Goal: Task Accomplishment & Management: Manage account settings

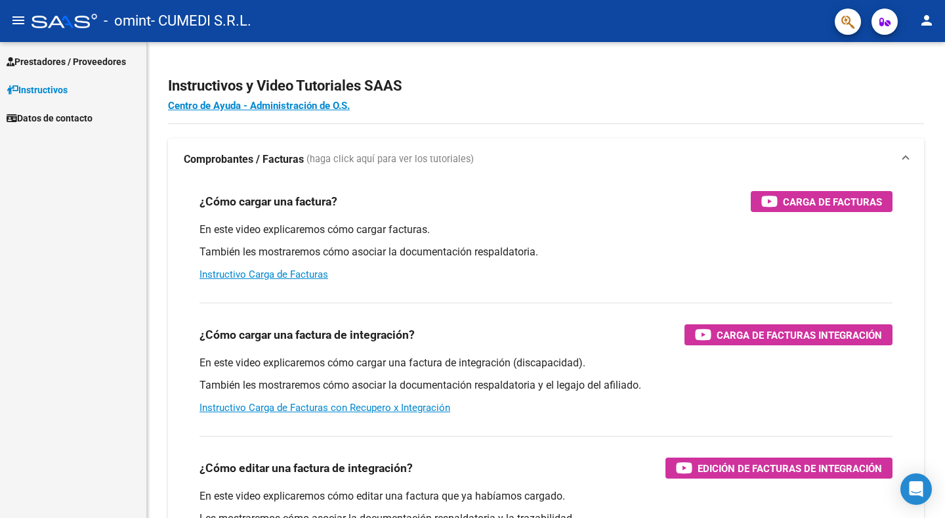
click at [126, 60] on span "Prestadores / Proveedores" at bounding box center [66, 61] width 119 height 14
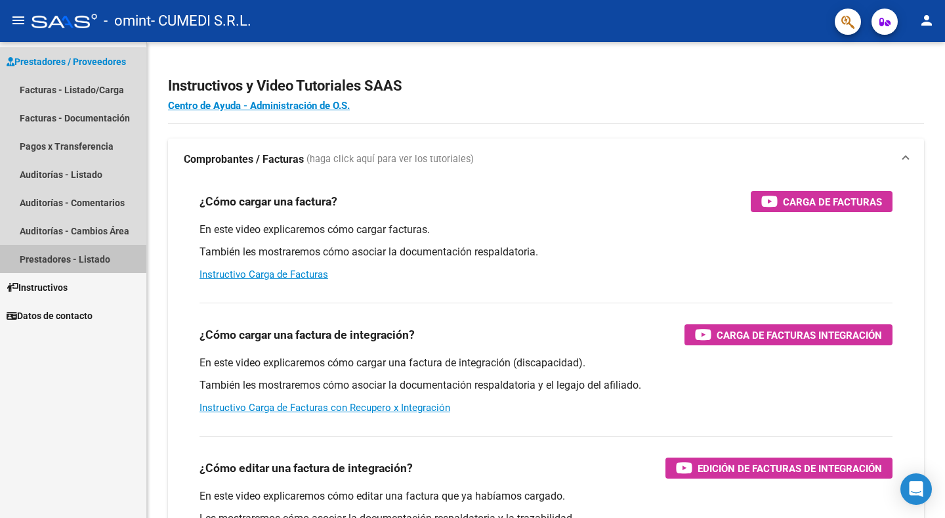
click at [71, 253] on link "Prestadores - Listado" at bounding box center [73, 259] width 146 height 28
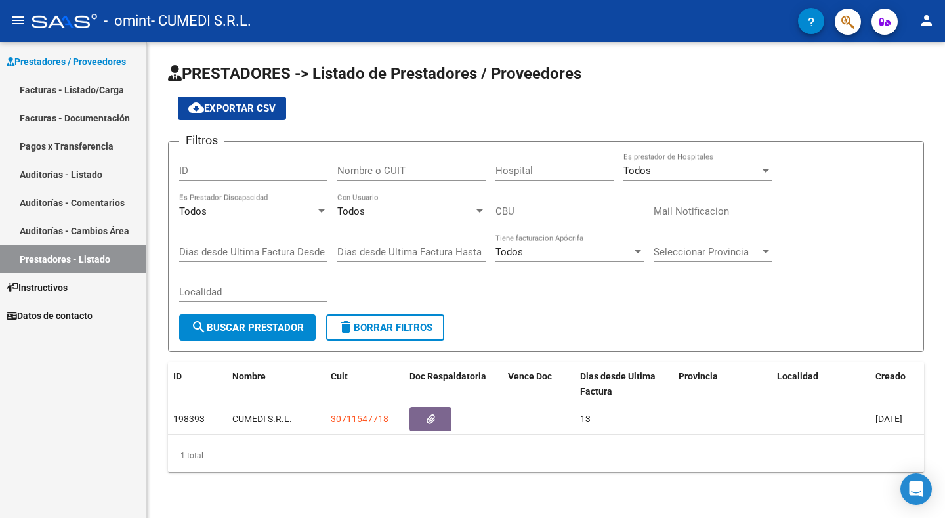
click at [926, 18] on mat-icon "person" at bounding box center [927, 20] width 16 height 16
click at [902, 55] on button "person Mi Perfil" at bounding box center [900, 55] width 80 height 32
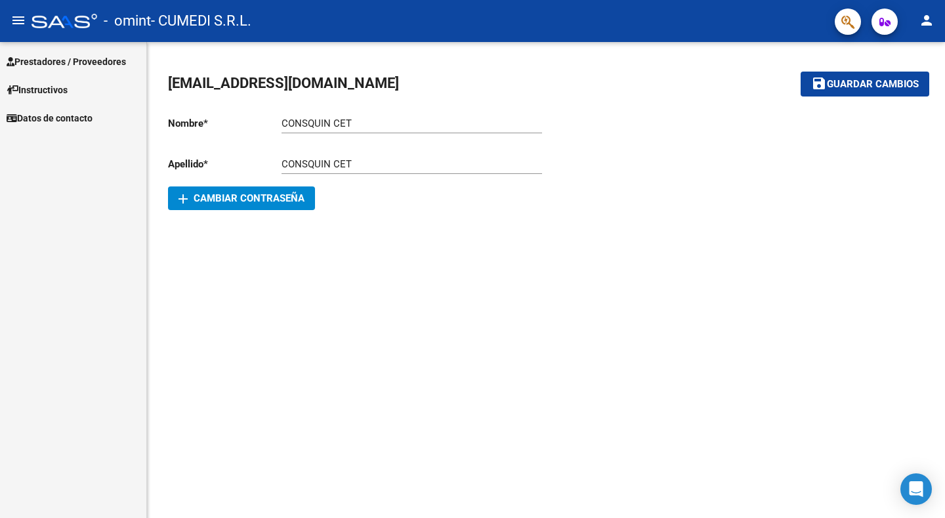
click at [85, 58] on span "Prestadores / Proveedores" at bounding box center [66, 61] width 119 height 14
click at [89, 129] on link "Datos de contacto" at bounding box center [73, 118] width 146 height 28
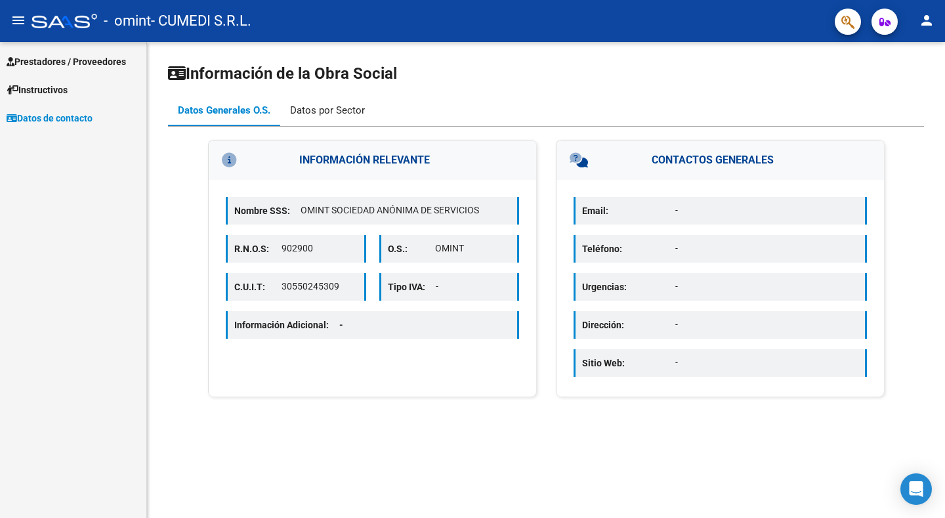
click at [348, 108] on div "Datos por Sector" at bounding box center [327, 110] width 75 height 14
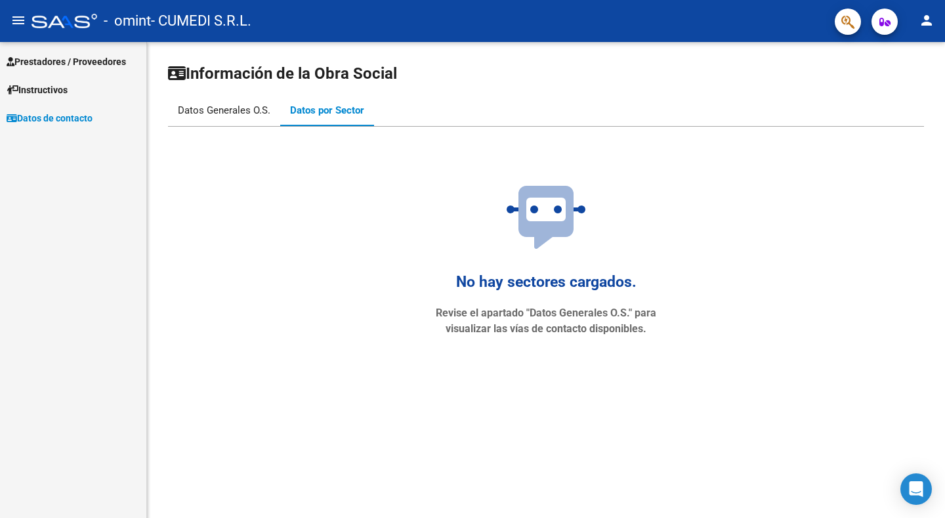
click at [239, 104] on div "Datos Generales O.S." at bounding box center [224, 110] width 93 height 14
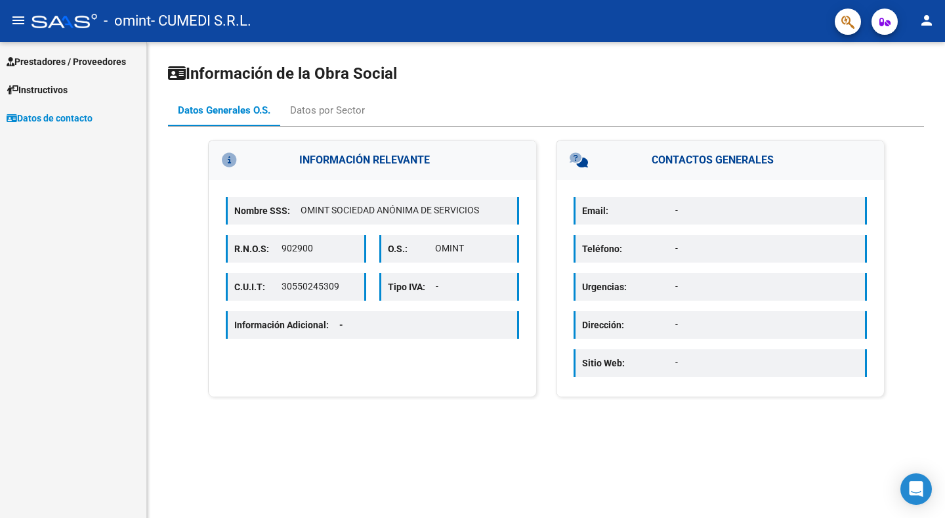
click at [74, 85] on link "Instructivos" at bounding box center [73, 89] width 146 height 28
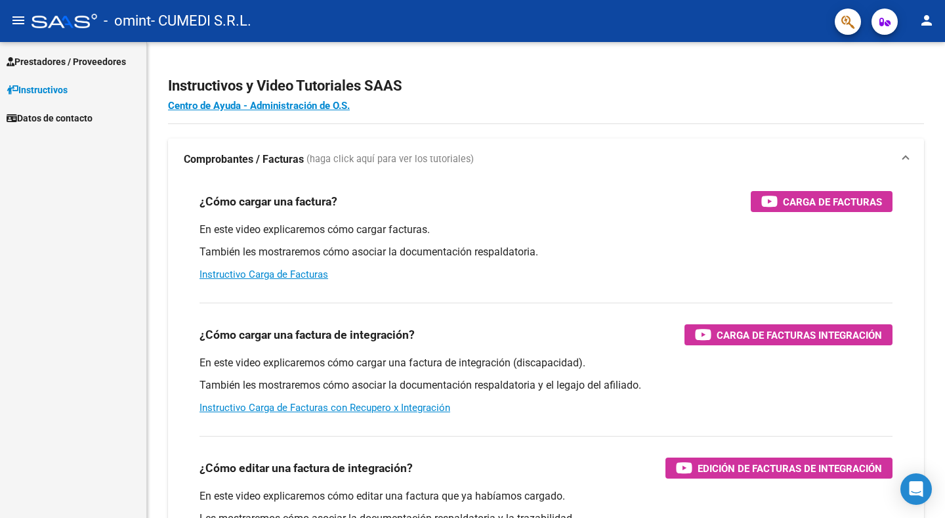
click at [115, 60] on span "Prestadores / Proveedores" at bounding box center [66, 61] width 119 height 14
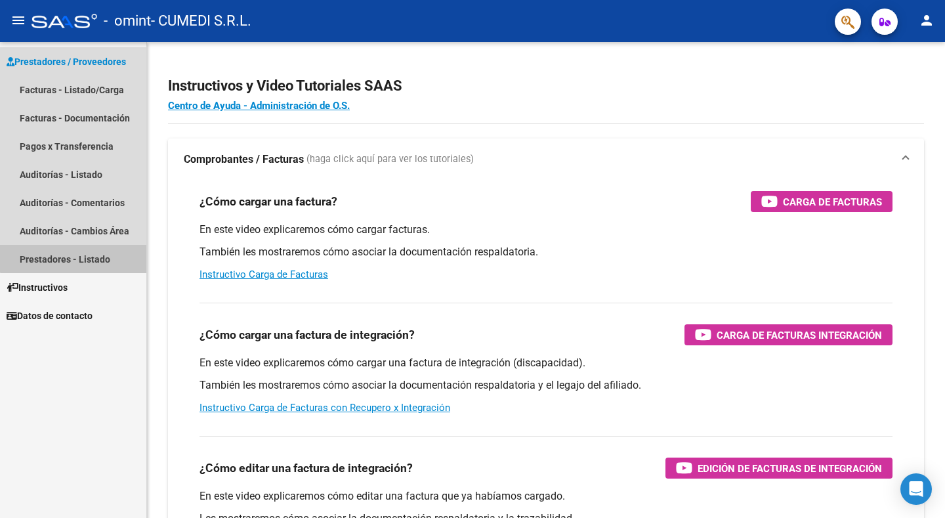
click at [97, 247] on link "Prestadores - Listado" at bounding box center [73, 259] width 146 height 28
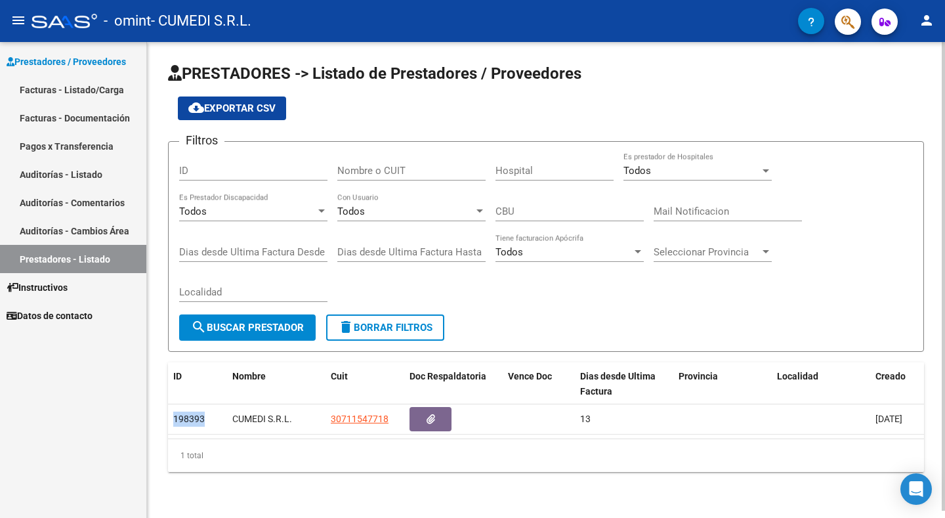
drag, startPoint x: 204, startPoint y: 416, endPoint x: 163, endPoint y: 421, distance: 40.4
click at [163, 421] on div "PRESTADORES -> Listado de Prestadores / Proveedores cloud_download Exportar CSV…" at bounding box center [546, 278] width 798 height 472
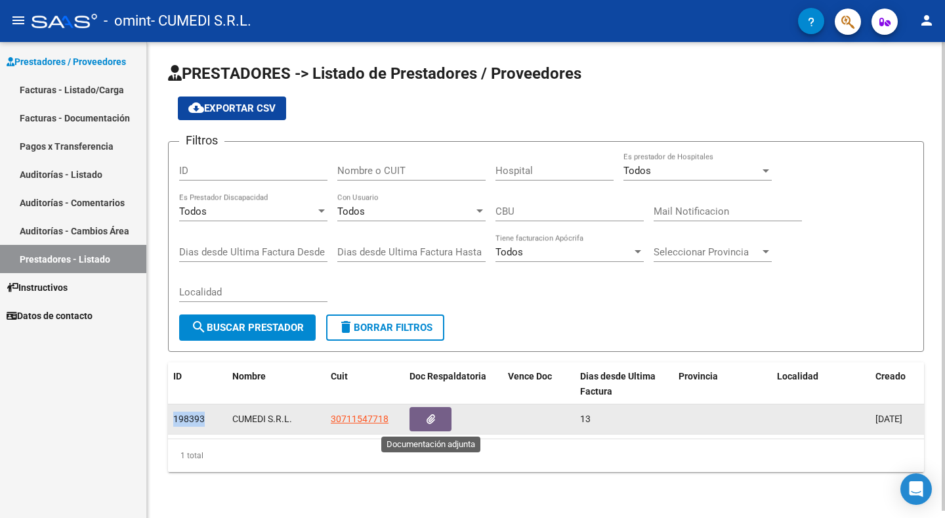
click at [427, 413] on span "button" at bounding box center [431, 419] width 9 height 12
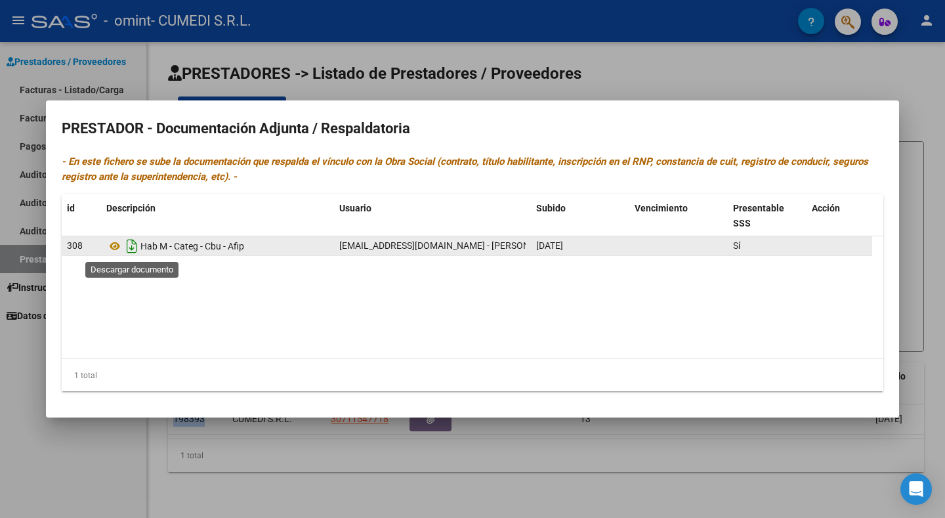
click at [129, 244] on icon "Descargar documento" at bounding box center [131, 246] width 17 height 21
click at [911, 261] on div at bounding box center [472, 259] width 945 height 518
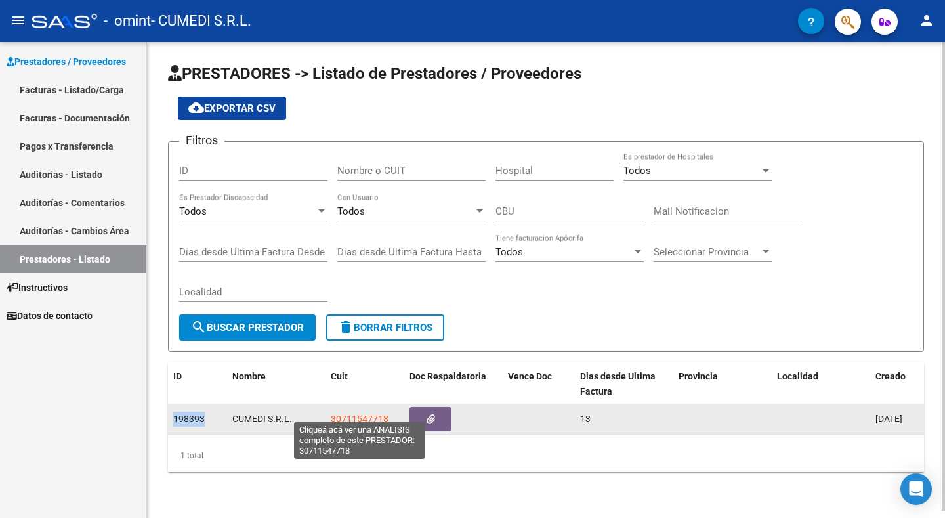
scroll to position [7, 0]
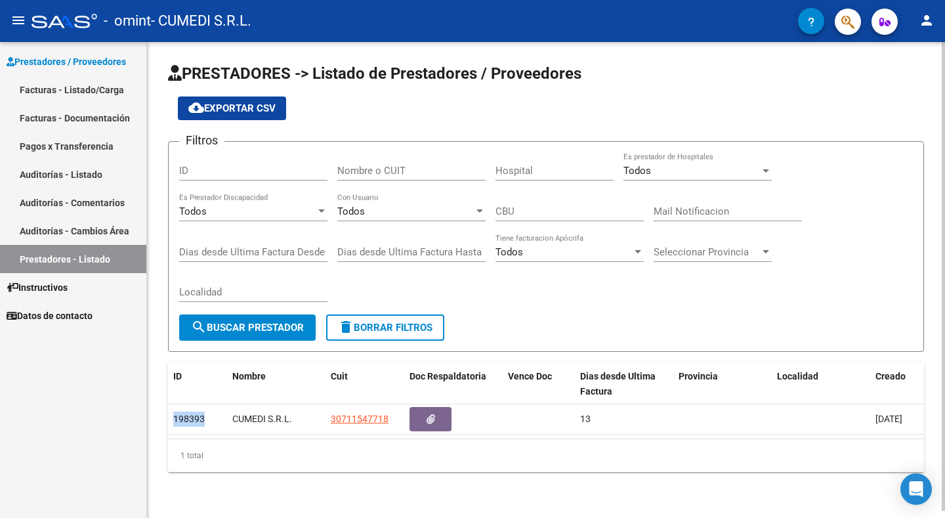
drag, startPoint x: 213, startPoint y: 419, endPoint x: 148, endPoint y: 419, distance: 65.0
click at [148, 419] on div "PRESTADORES -> Listado de Prestadores / Proveedores cloud_download Exportar CSV…" at bounding box center [546, 278] width 798 height 472
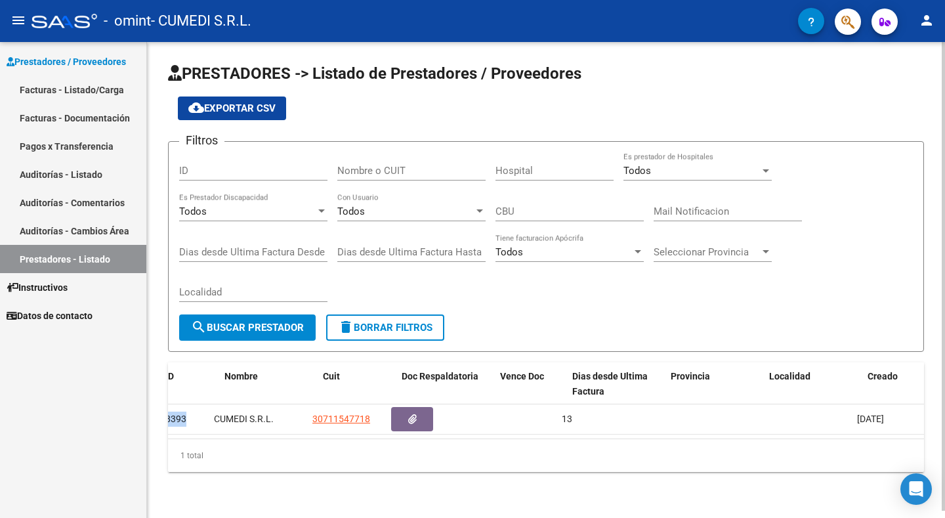
scroll to position [0, 0]
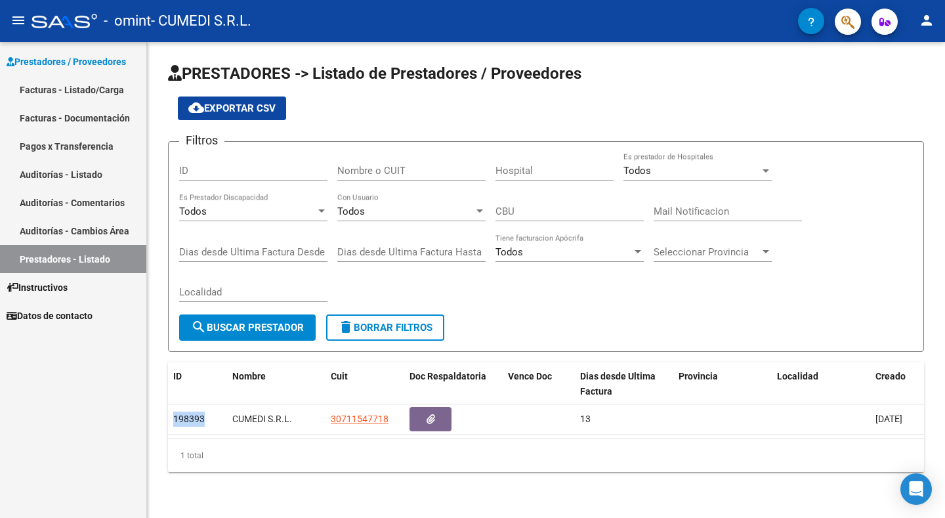
click at [90, 228] on link "Auditorías - Cambios Área" at bounding box center [73, 231] width 146 height 28
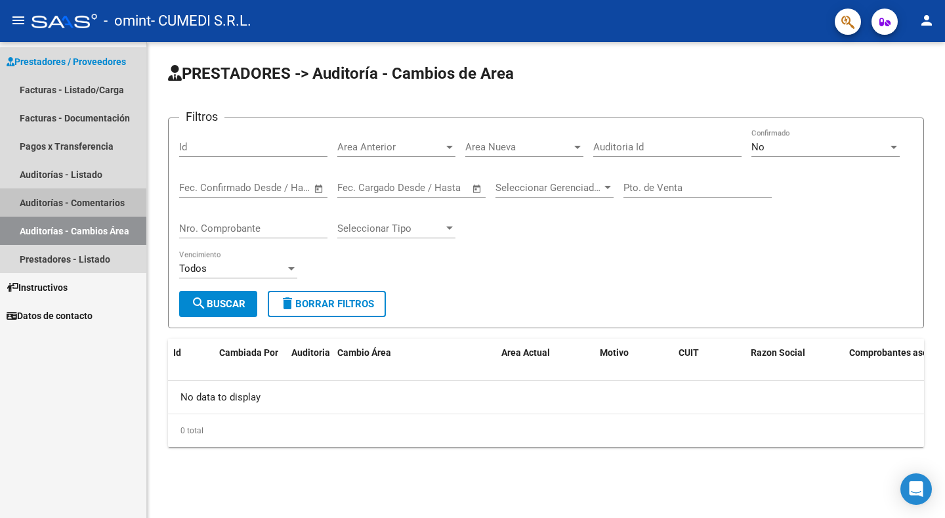
click at [101, 201] on link "Auditorías - Comentarios" at bounding box center [73, 202] width 146 height 28
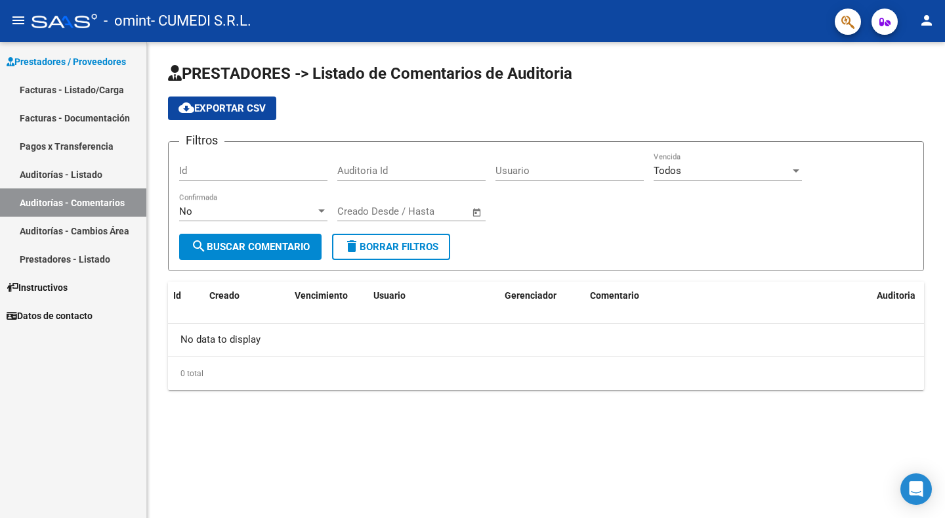
click at [105, 178] on link "Auditorías - Listado" at bounding box center [73, 174] width 146 height 28
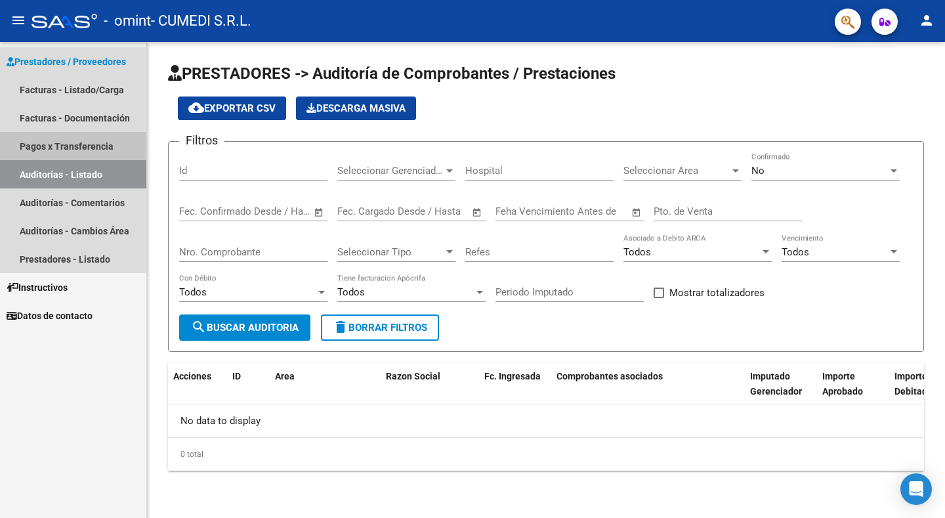
click at [91, 142] on link "Pagos x Transferencia" at bounding box center [73, 146] width 146 height 28
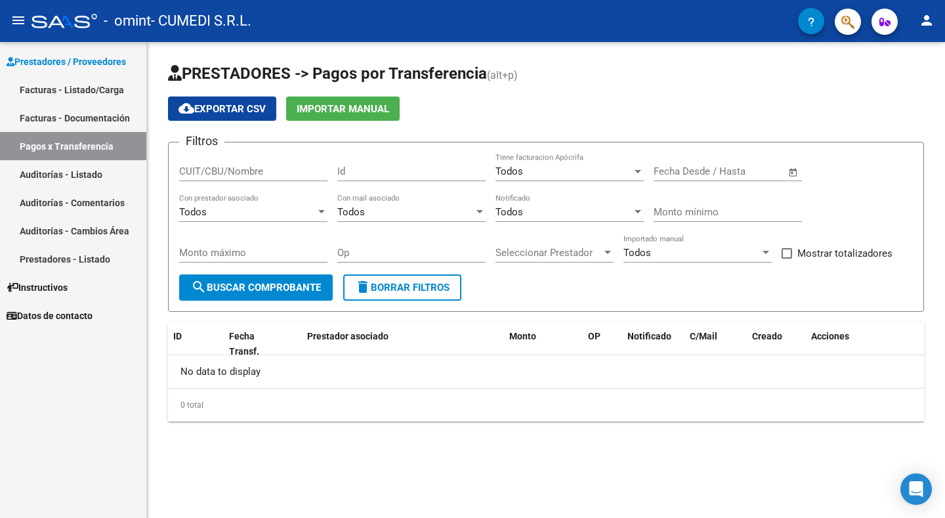
click at [85, 106] on link "Facturas - Documentación" at bounding box center [73, 118] width 146 height 28
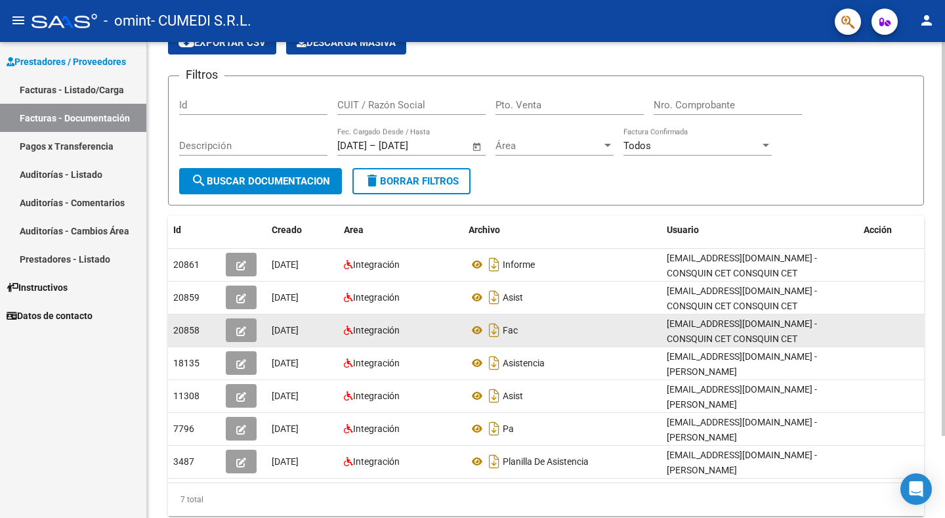
scroll to position [2, 0]
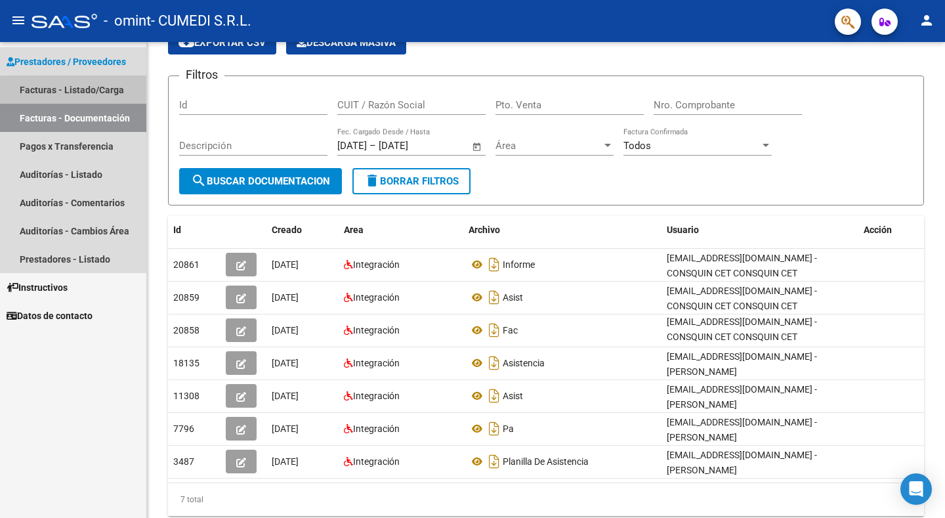
click at [123, 90] on link "Facturas - Listado/Carga" at bounding box center [73, 89] width 146 height 28
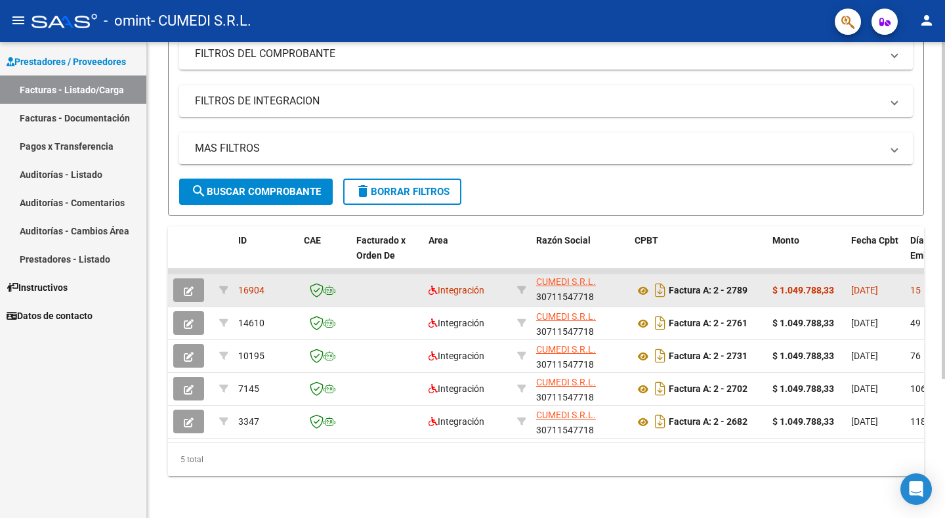
click at [247, 285] on span "16904" at bounding box center [251, 290] width 26 height 11
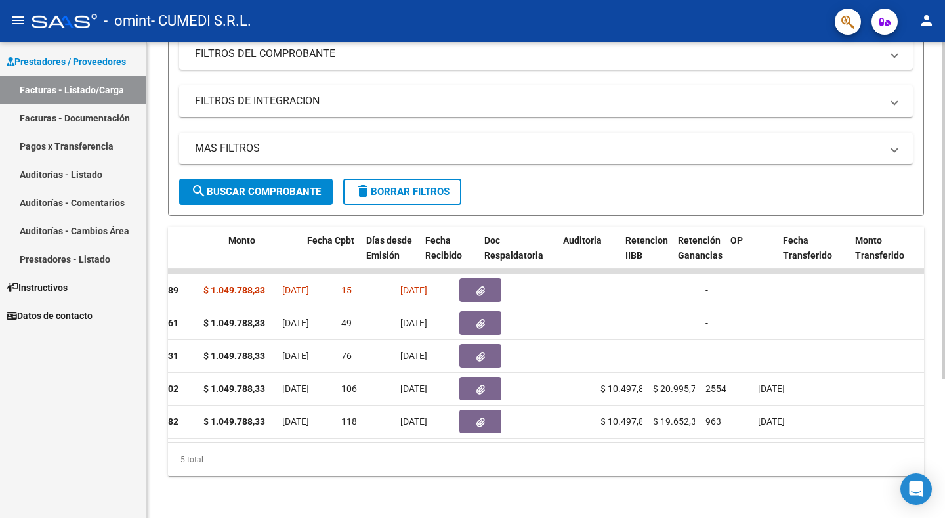
scroll to position [0, 532]
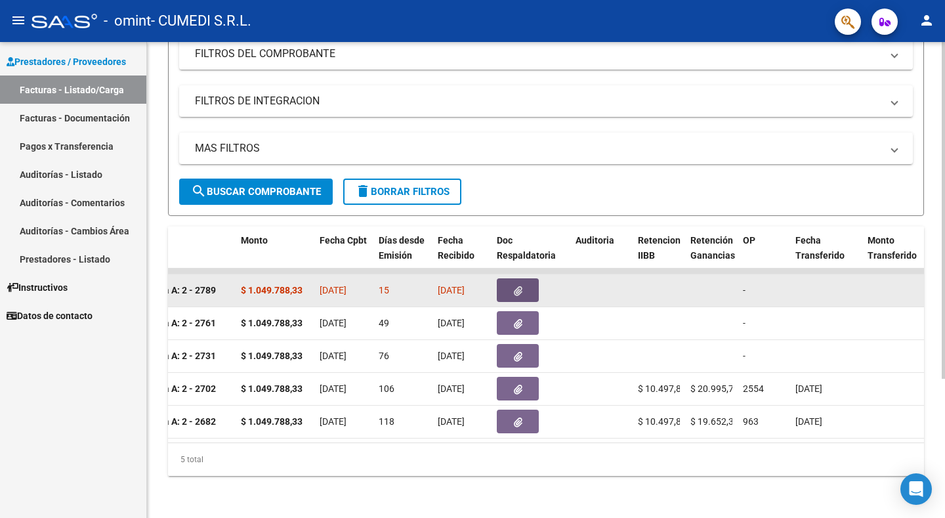
click at [521, 286] on icon "button" at bounding box center [518, 291] width 9 height 10
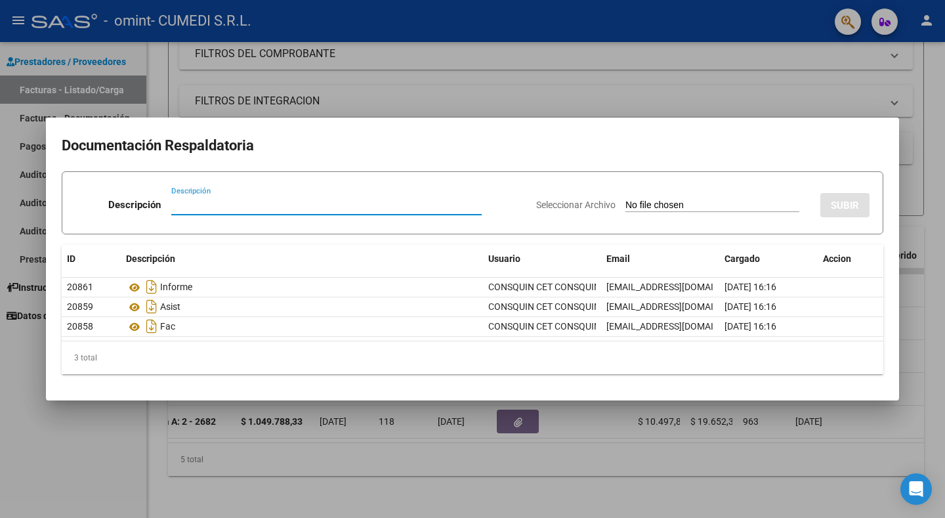
click at [221, 498] on div at bounding box center [472, 259] width 945 height 518
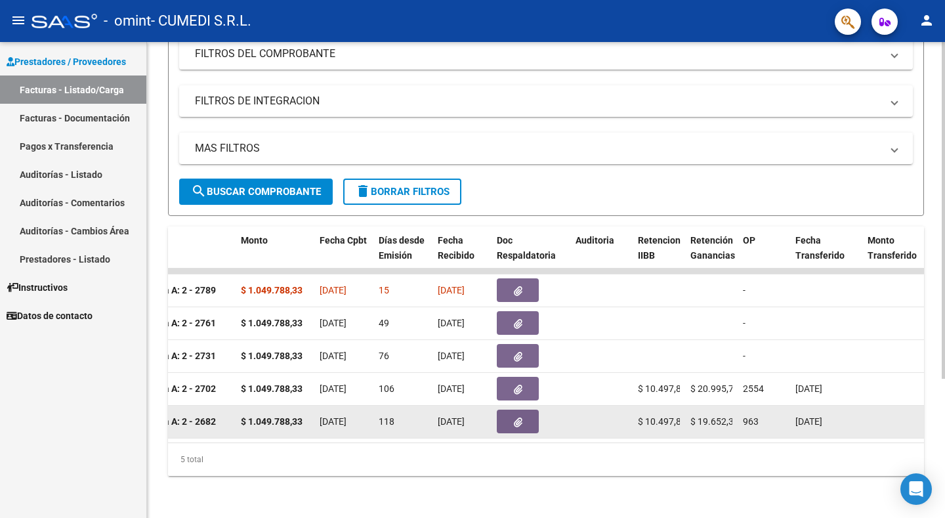
click at [429, 421] on datatable-body-cell "118" at bounding box center [403, 422] width 59 height 32
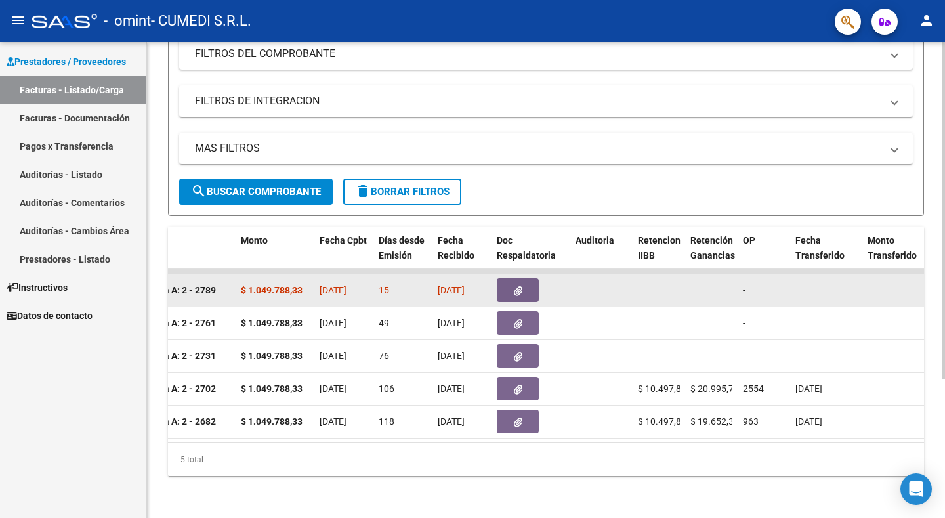
click at [272, 285] on strong "$ 1.049.788,33" at bounding box center [272, 290] width 62 height 11
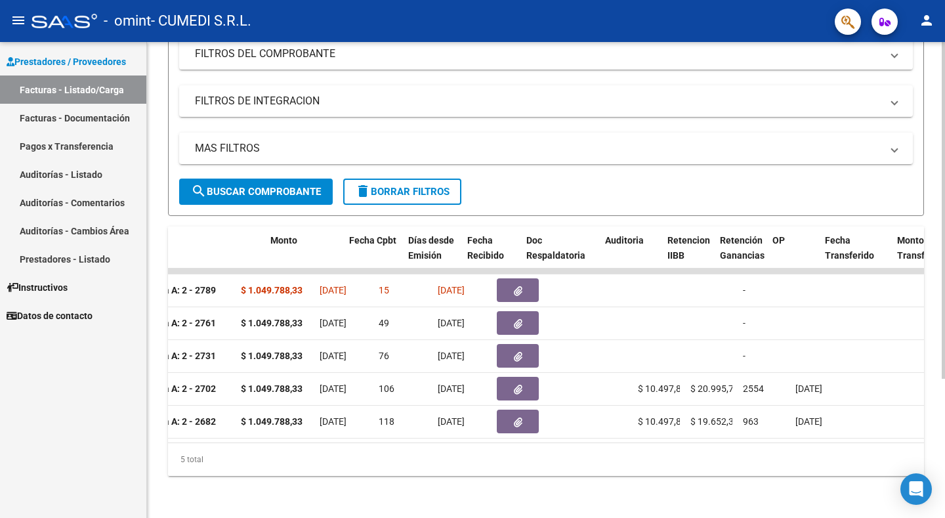
scroll to position [0, 0]
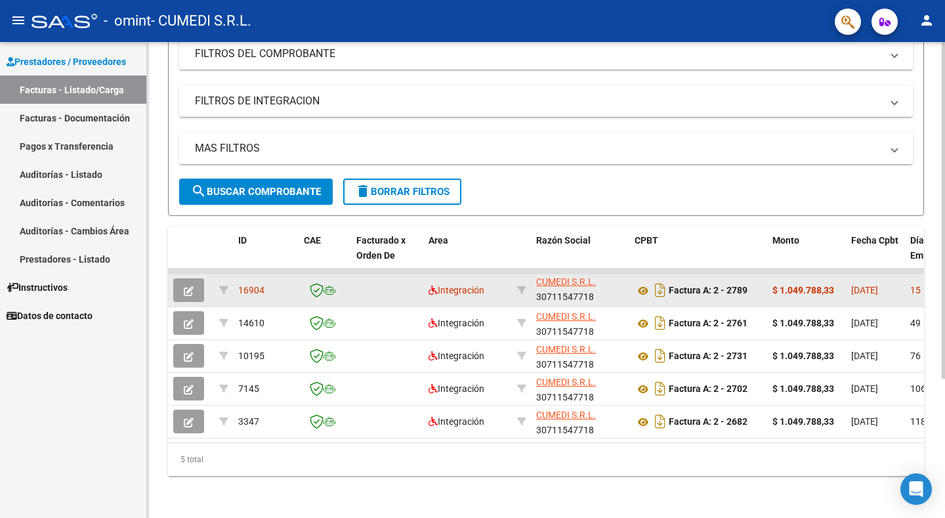
click at [189, 286] on icon "button" at bounding box center [189, 291] width 10 height 10
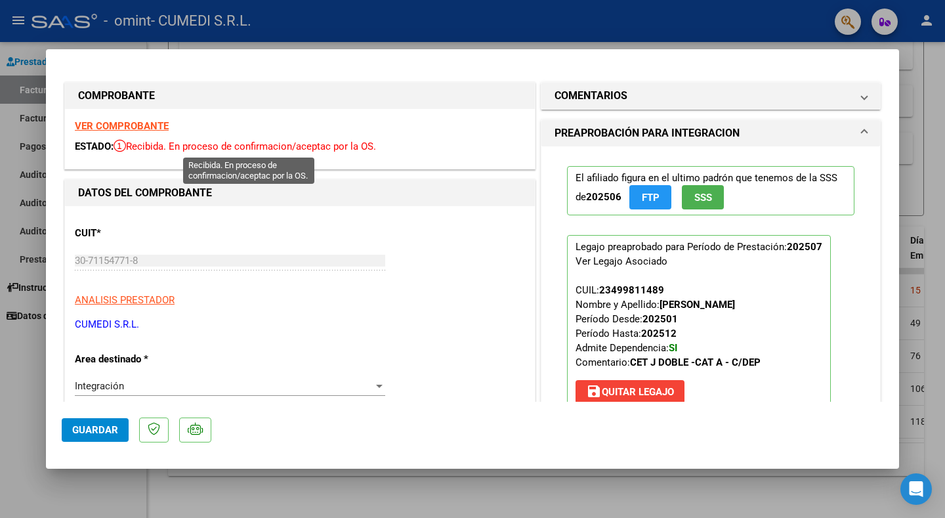
drag, startPoint x: 167, startPoint y: 147, endPoint x: 226, endPoint y: 147, distance: 59.7
click at [226, 147] on span "Recibida. En proceso de confirmacion/aceptac por la OS." at bounding box center [245, 146] width 263 height 12
drag, startPoint x: 254, startPoint y: 143, endPoint x: 388, endPoint y: 148, distance: 134.0
click at [357, 135] on div "VER COMPROBANTE ESTADO: Recibida. En proceso de confirmacion/aceptac por la OS." at bounding box center [300, 139] width 470 height 60
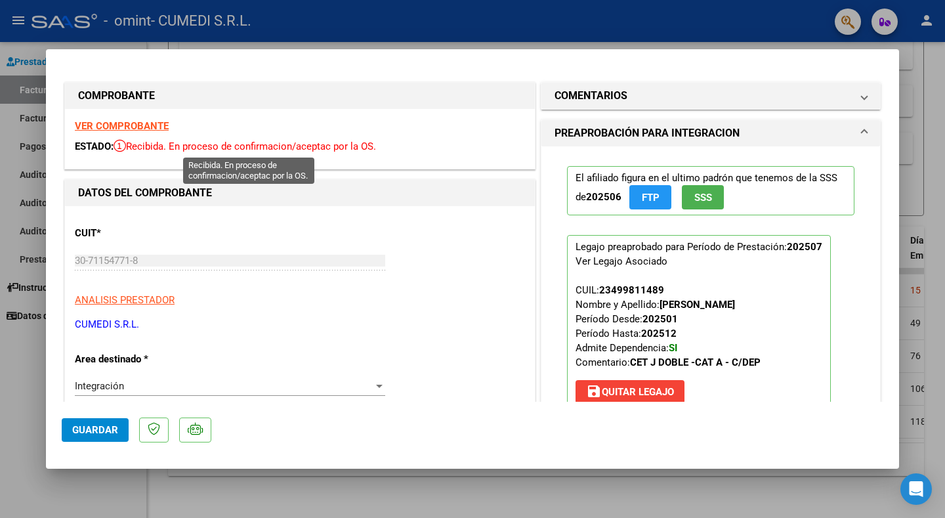
click at [368, 144] on span "Recibida. En proceso de confirmacion/aceptac por la OS." at bounding box center [245, 146] width 263 height 12
click at [79, 436] on button "Guardar" at bounding box center [95, 430] width 67 height 24
click at [0, 477] on div at bounding box center [472, 259] width 945 height 518
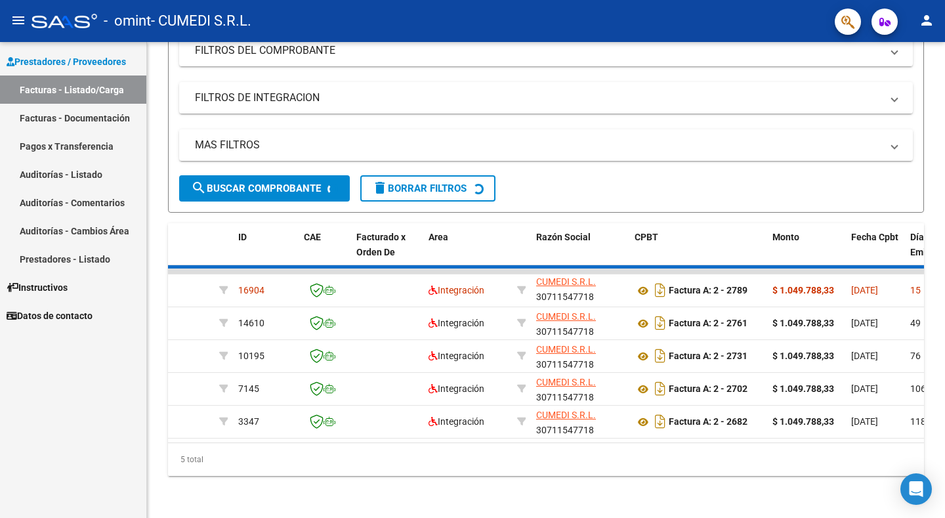
click at [53, 380] on div "Prestadores / Proveedores Facturas - Listado/Carga Facturas - Documentación Pag…" at bounding box center [73, 280] width 146 height 476
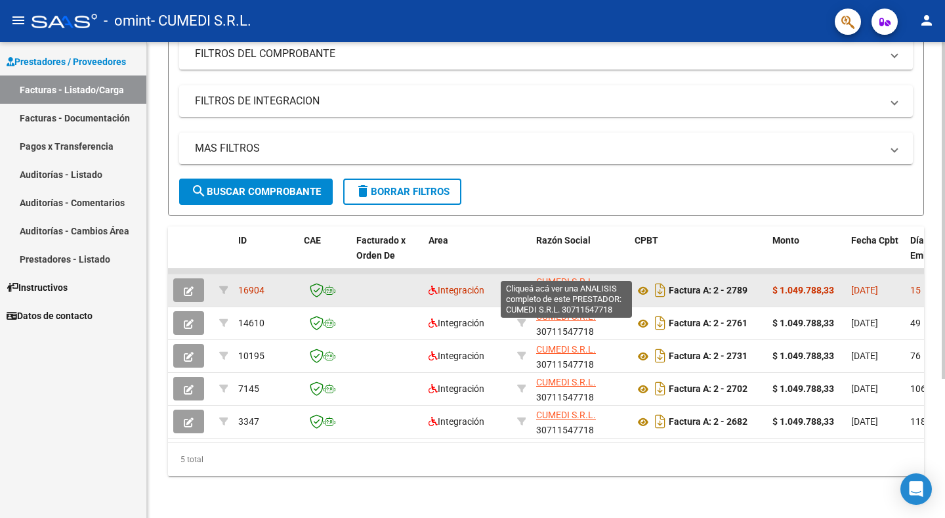
click at [583, 276] on span "CUMEDI S.R.L." at bounding box center [566, 281] width 60 height 11
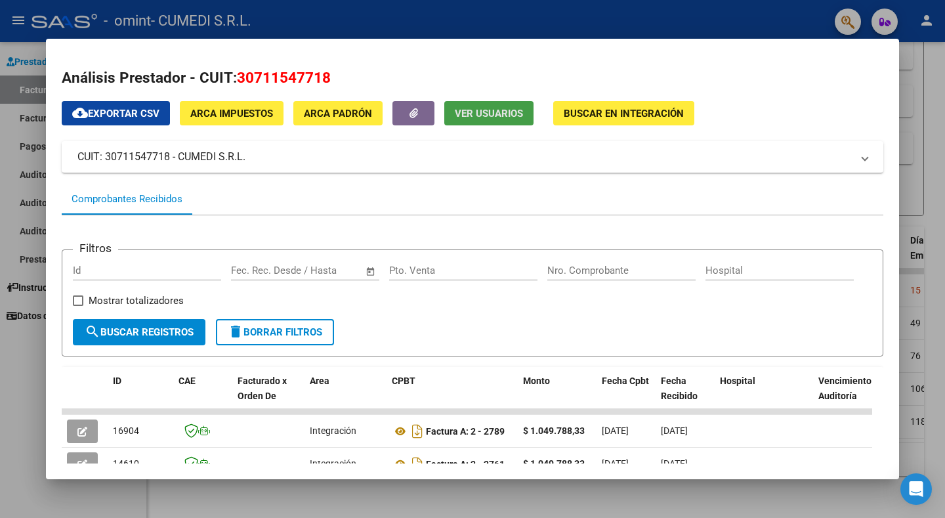
click at [483, 108] on span "Ver Usuarios" at bounding box center [489, 114] width 68 height 12
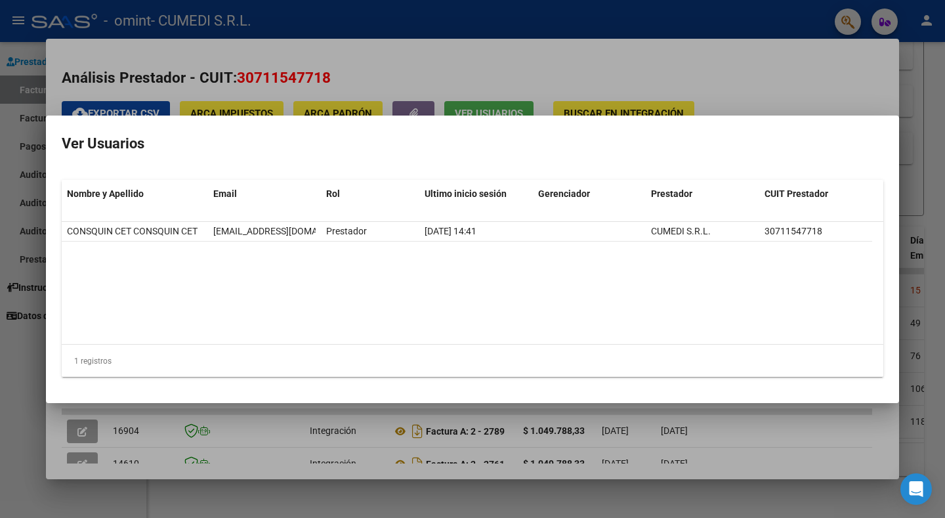
click at [538, 108] on div at bounding box center [472, 259] width 945 height 518
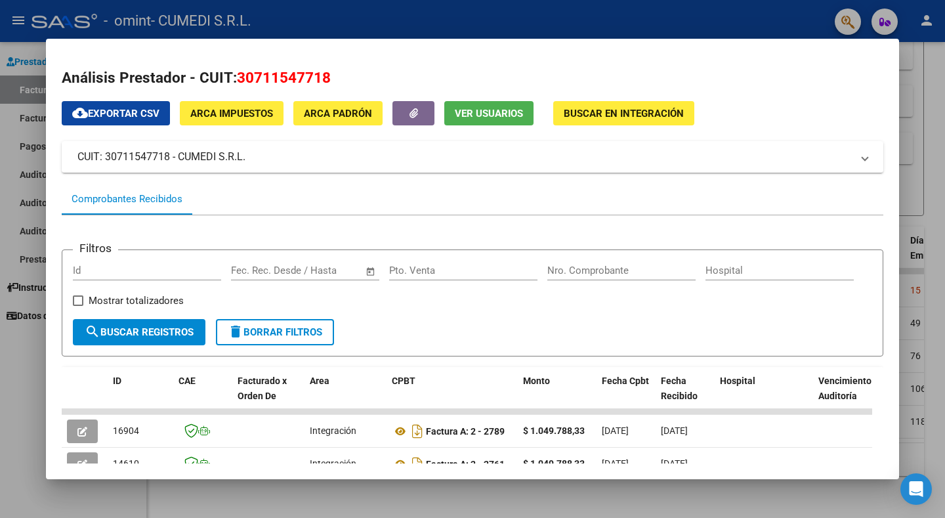
click at [349, 121] on button "ARCA Padrón" at bounding box center [337, 113] width 89 height 24
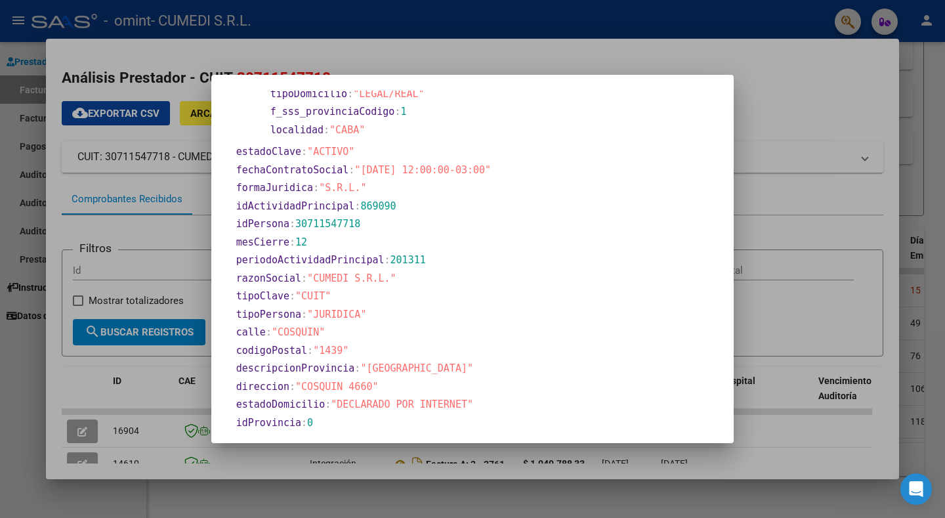
scroll to position [460, 0]
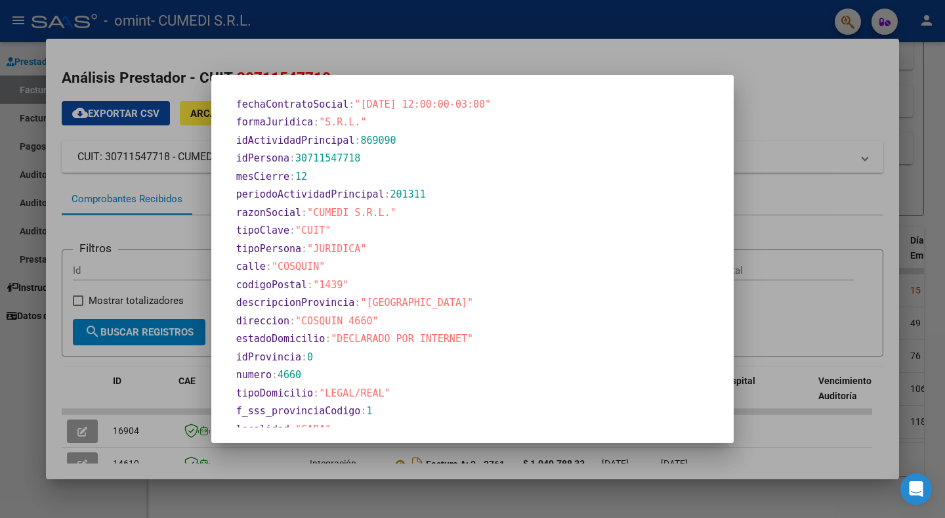
click at [768, 218] on div at bounding box center [472, 259] width 945 height 518
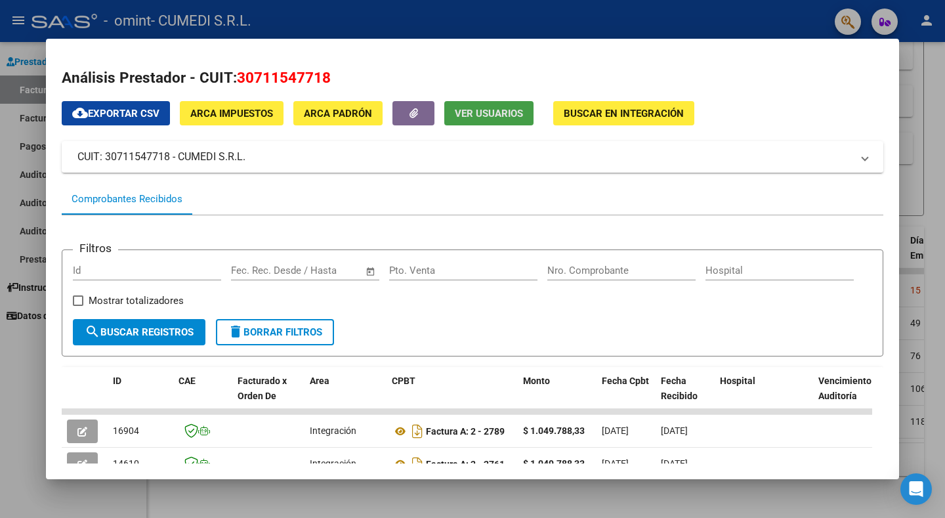
click at [471, 106] on button "Ver Usuarios" at bounding box center [488, 113] width 89 height 24
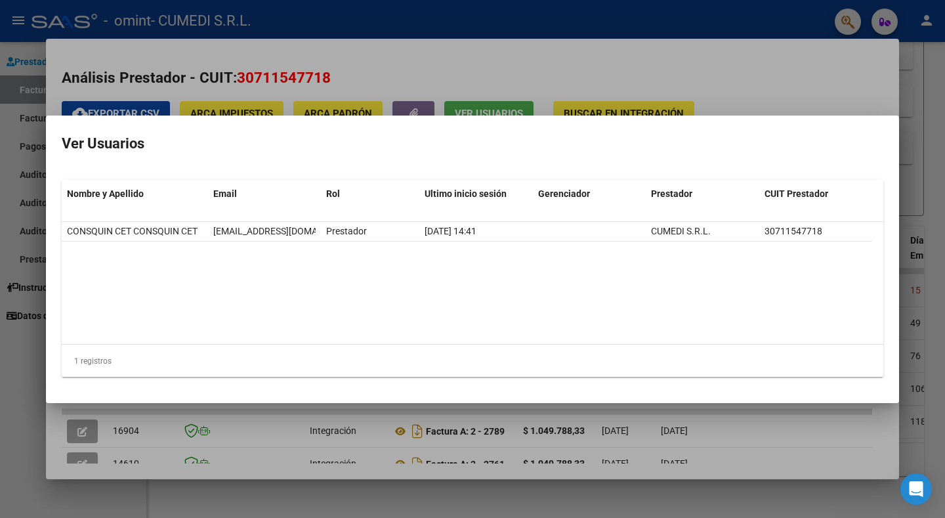
click at [188, 82] on div at bounding box center [472, 259] width 945 height 518
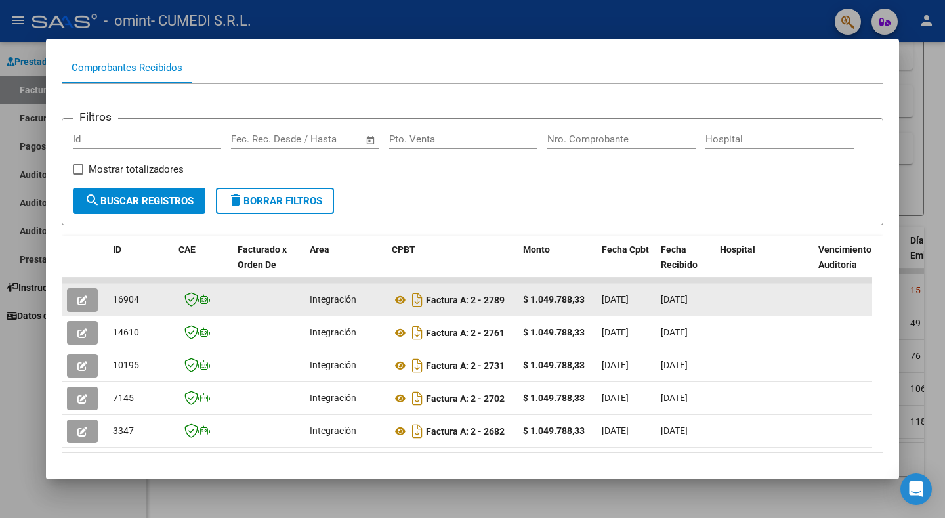
scroll to position [196, 0]
